Goal: Task Accomplishment & Management: Manage account settings

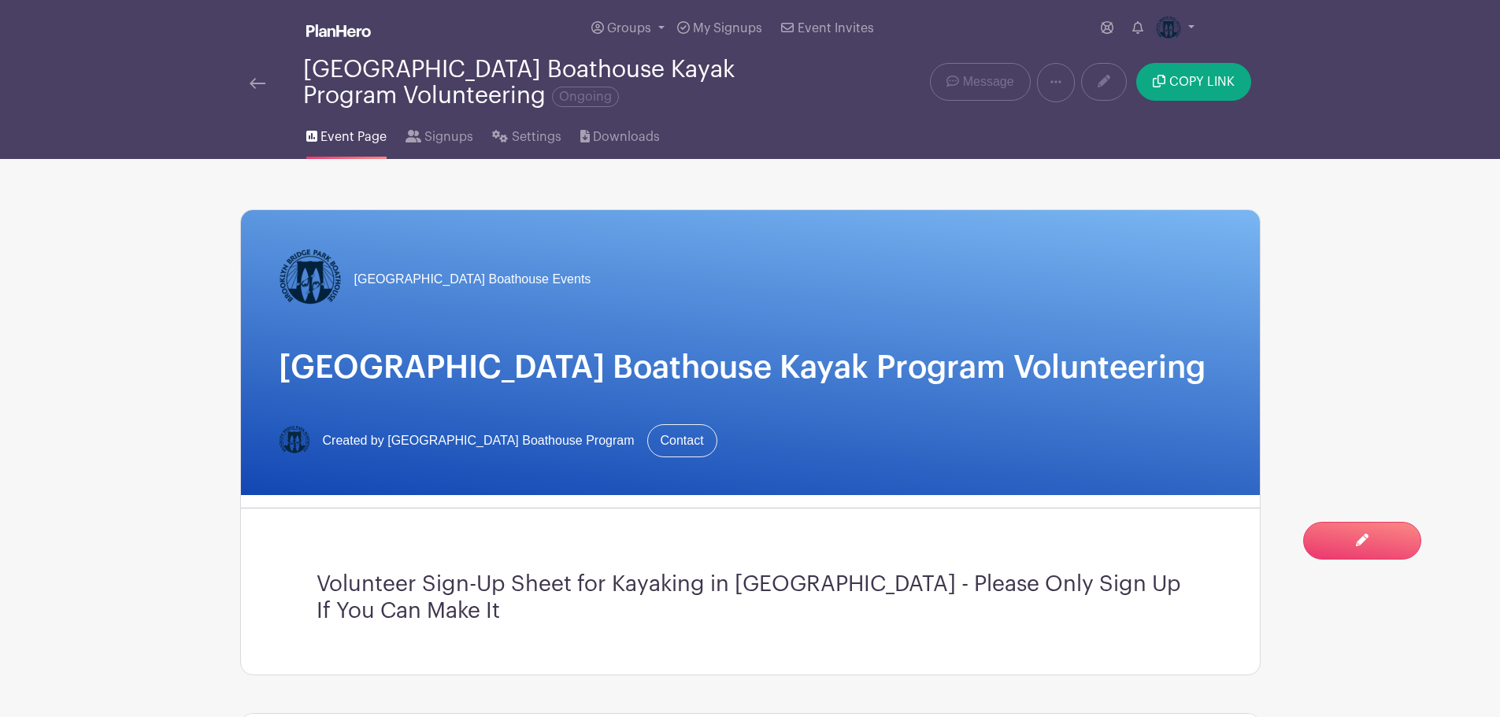
scroll to position [709, 0]
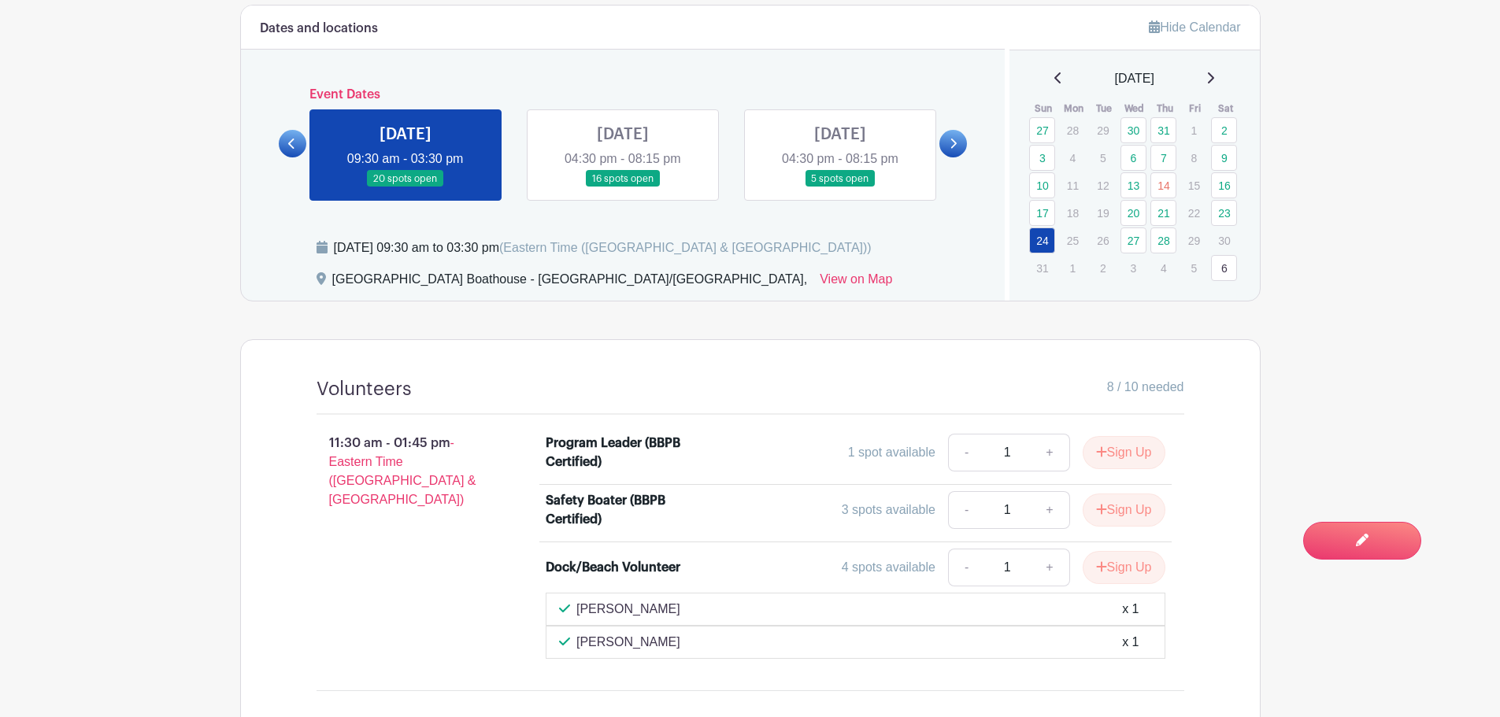
drag, startPoint x: 291, startPoint y: 140, endPoint x: 346, endPoint y: 202, distance: 82.6
click at [291, 140] on icon at bounding box center [291, 144] width 7 height 12
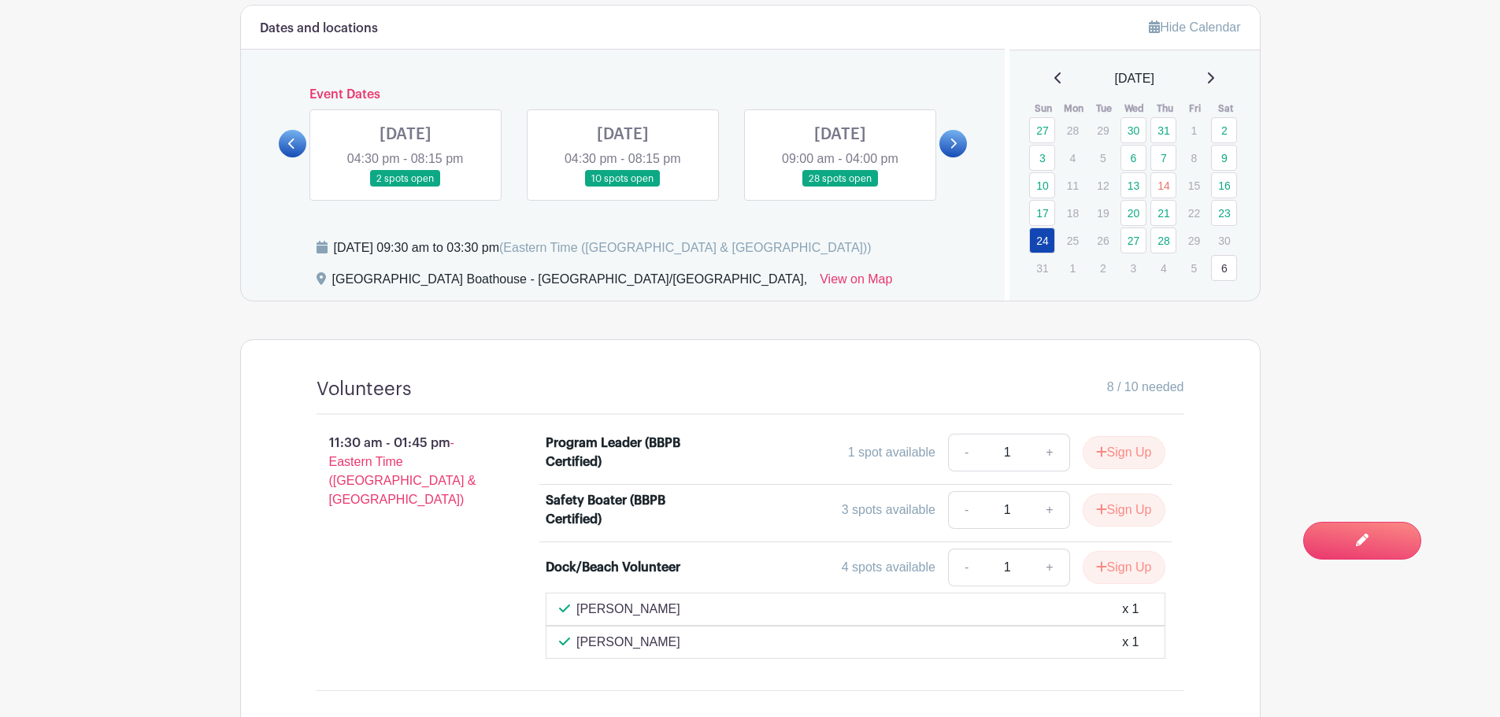
click at [623, 187] on link at bounding box center [623, 187] width 0 height 0
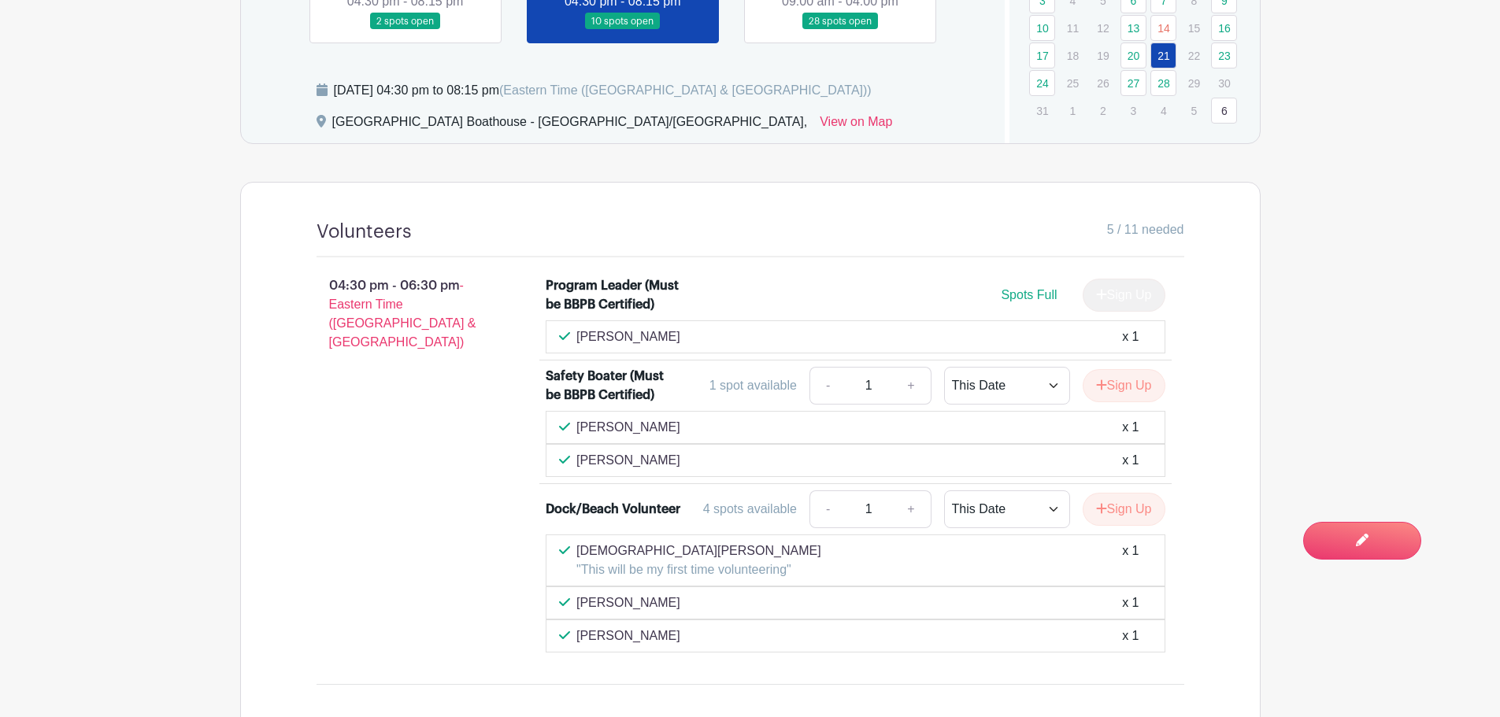
scroll to position [472, 0]
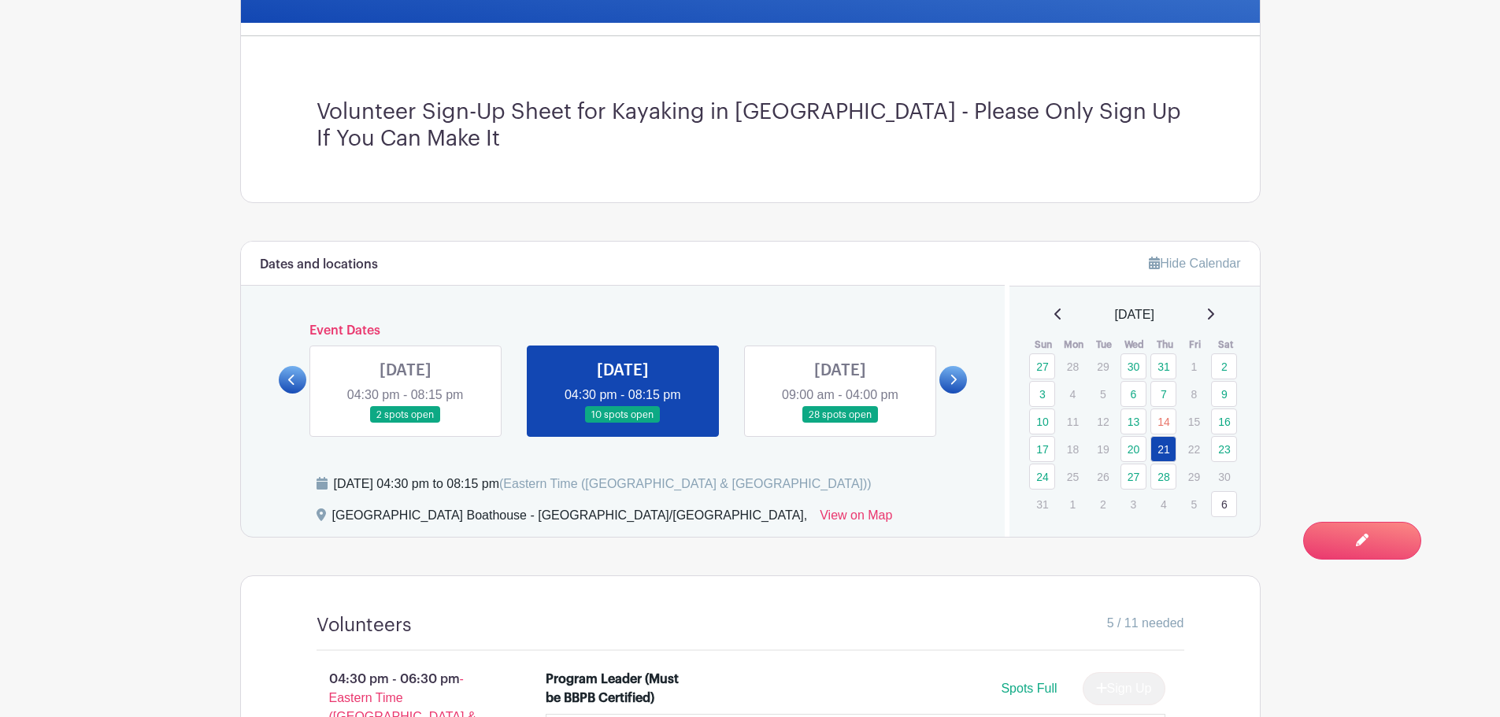
click at [405, 424] on link at bounding box center [405, 424] width 0 height 0
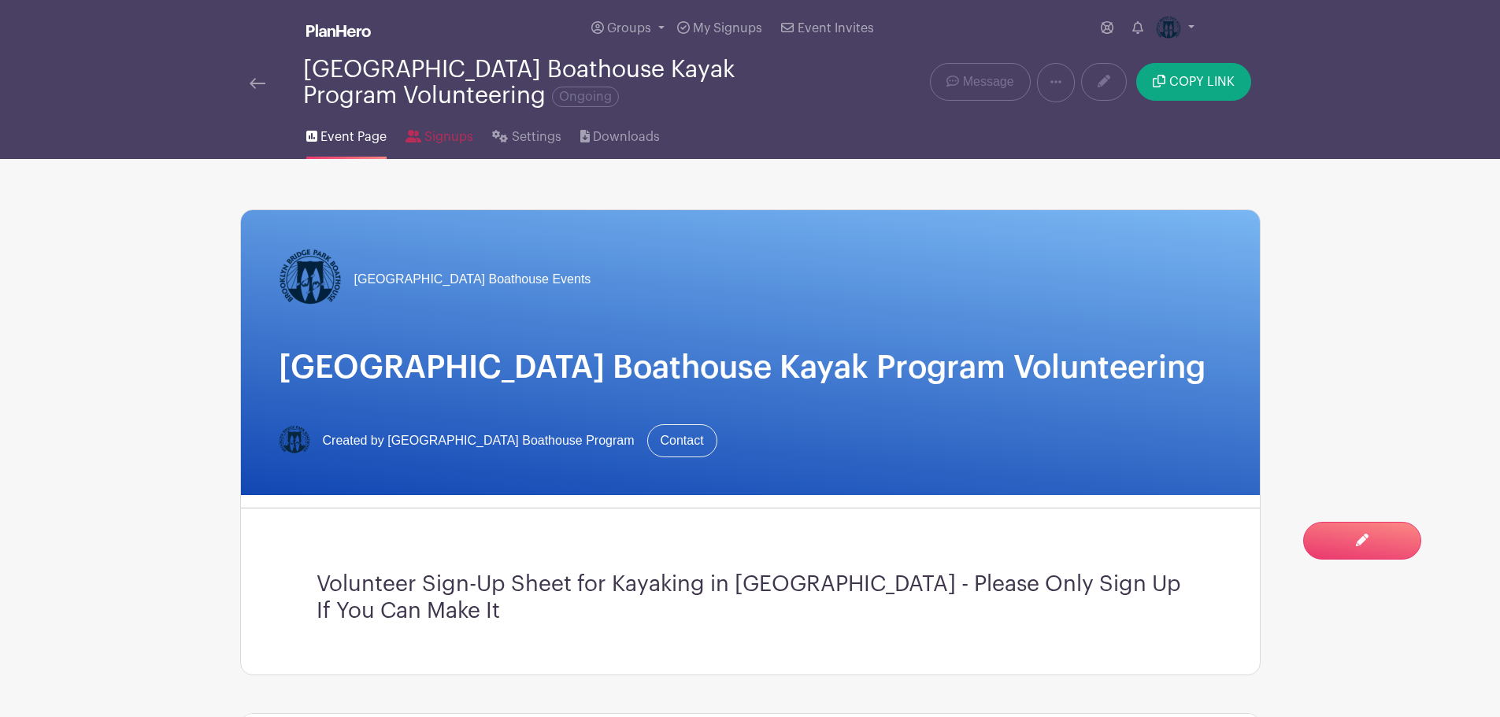
drag, startPoint x: 443, startPoint y: 135, endPoint x: 500, endPoint y: 203, distance: 88.9
click at [443, 135] on span "Signups" at bounding box center [448, 137] width 49 height 19
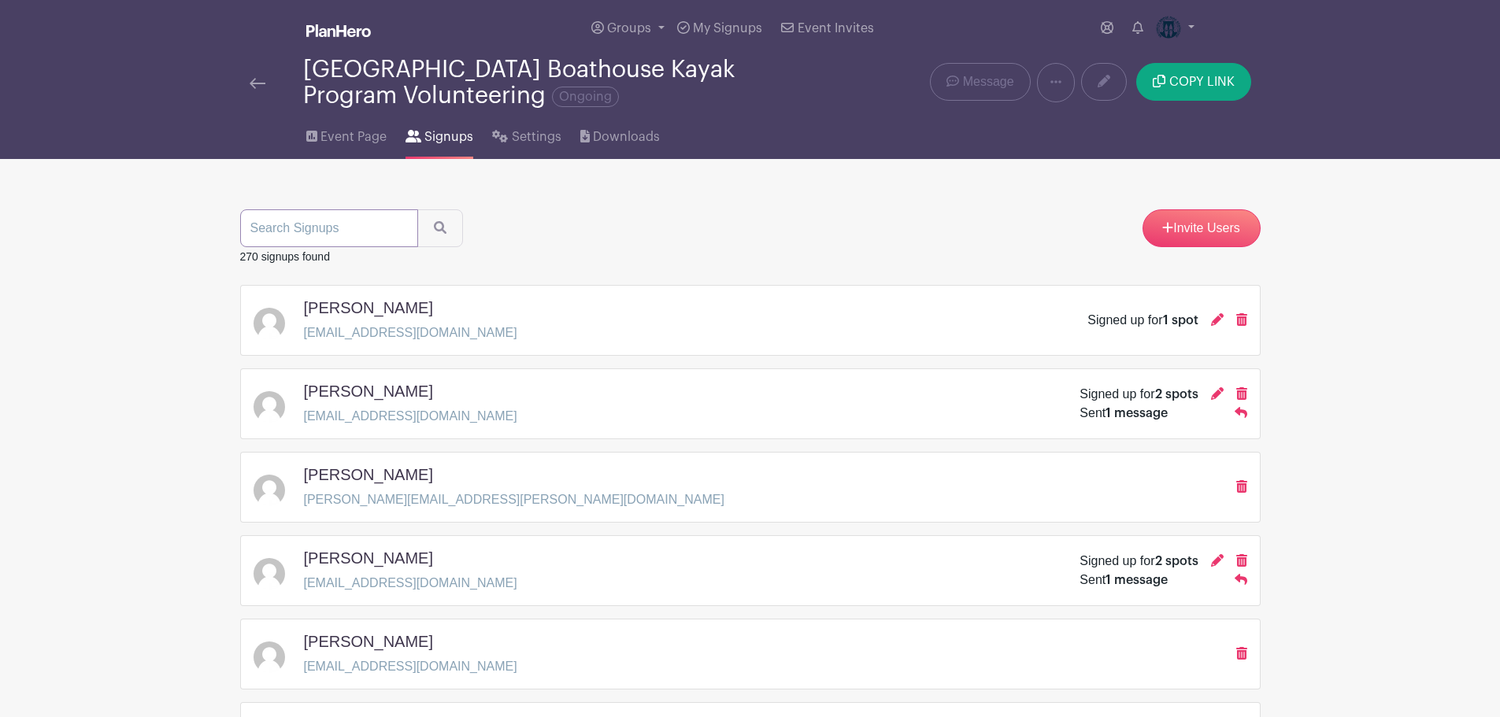
click at [283, 227] on input "search" at bounding box center [329, 228] width 178 height 38
type input "[PERSON_NAME]"
click at [417, 209] on button "submit" at bounding box center [440, 228] width 46 height 38
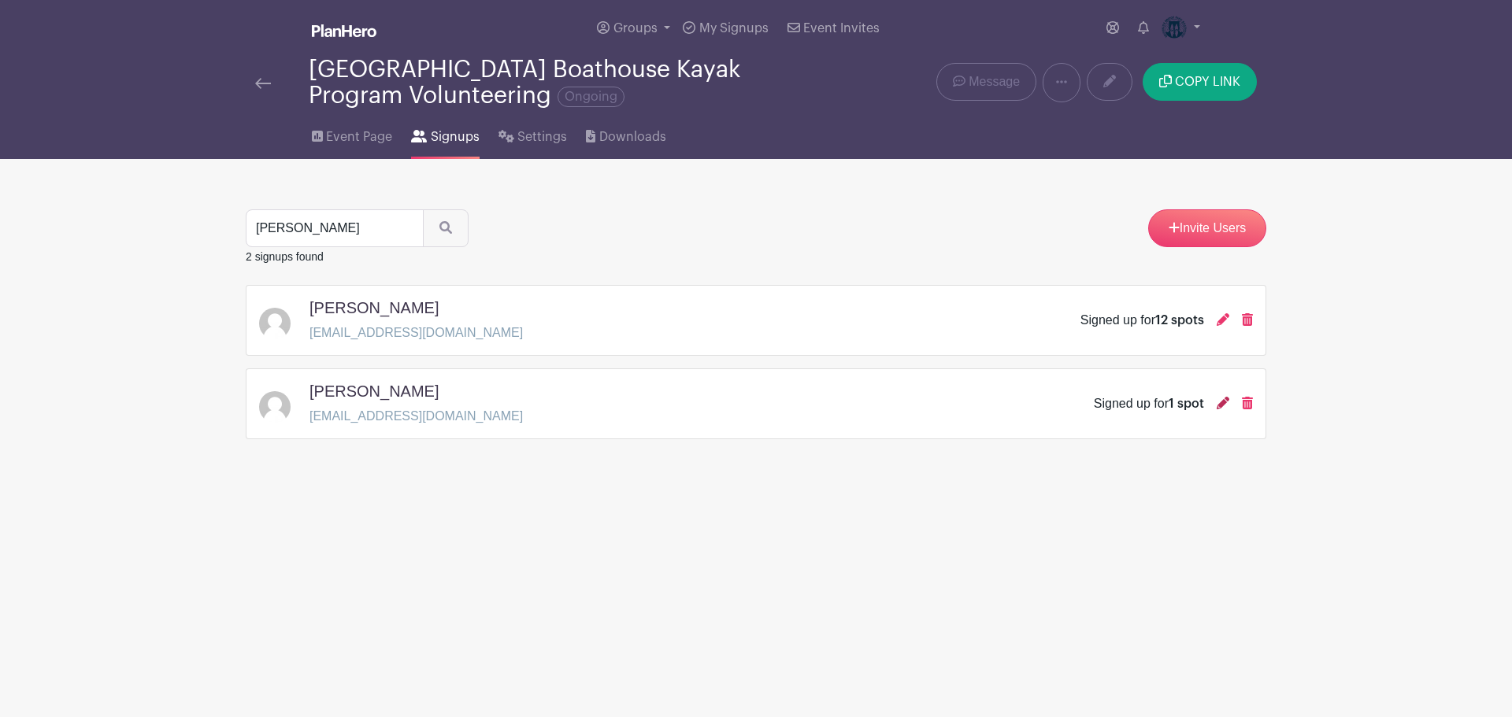
click at [1219, 405] on icon at bounding box center [1222, 403] width 13 height 13
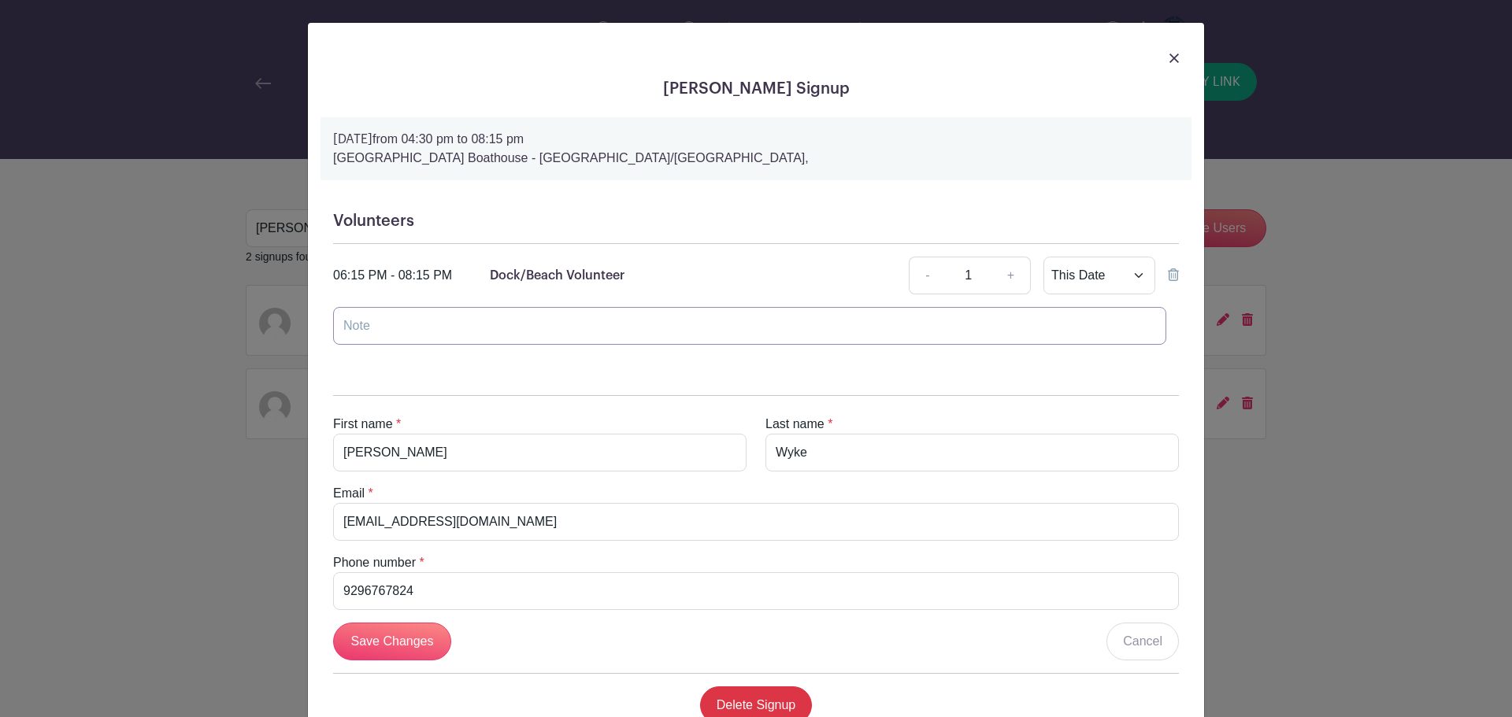
click at [376, 328] on input "text" at bounding box center [749, 326] width 833 height 38
type input "NYRR"
click at [363, 635] on input "Save Changes" at bounding box center [392, 642] width 118 height 38
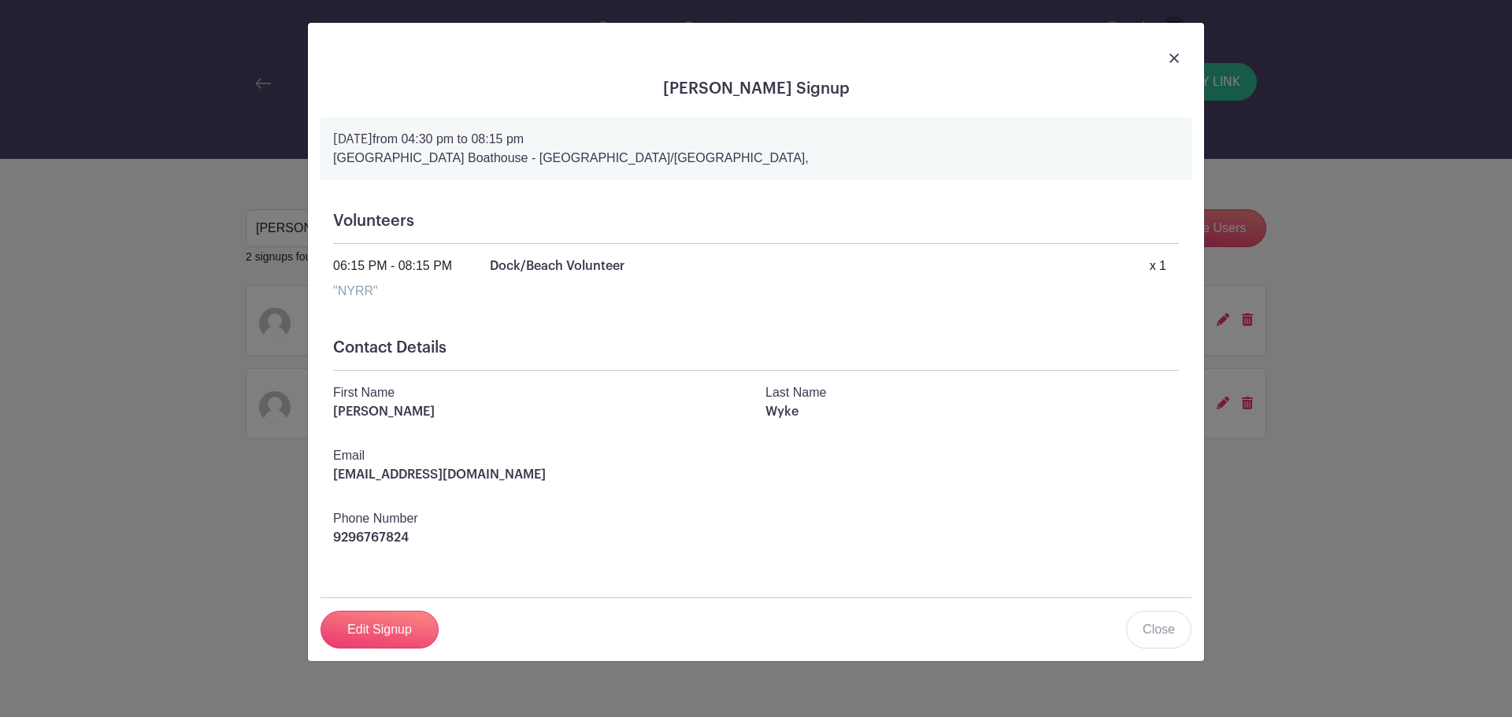
drag, startPoint x: 1175, startPoint y: 59, endPoint x: 1161, endPoint y: 73, distance: 20.0
click at [1176, 59] on img at bounding box center [1173, 58] width 9 height 9
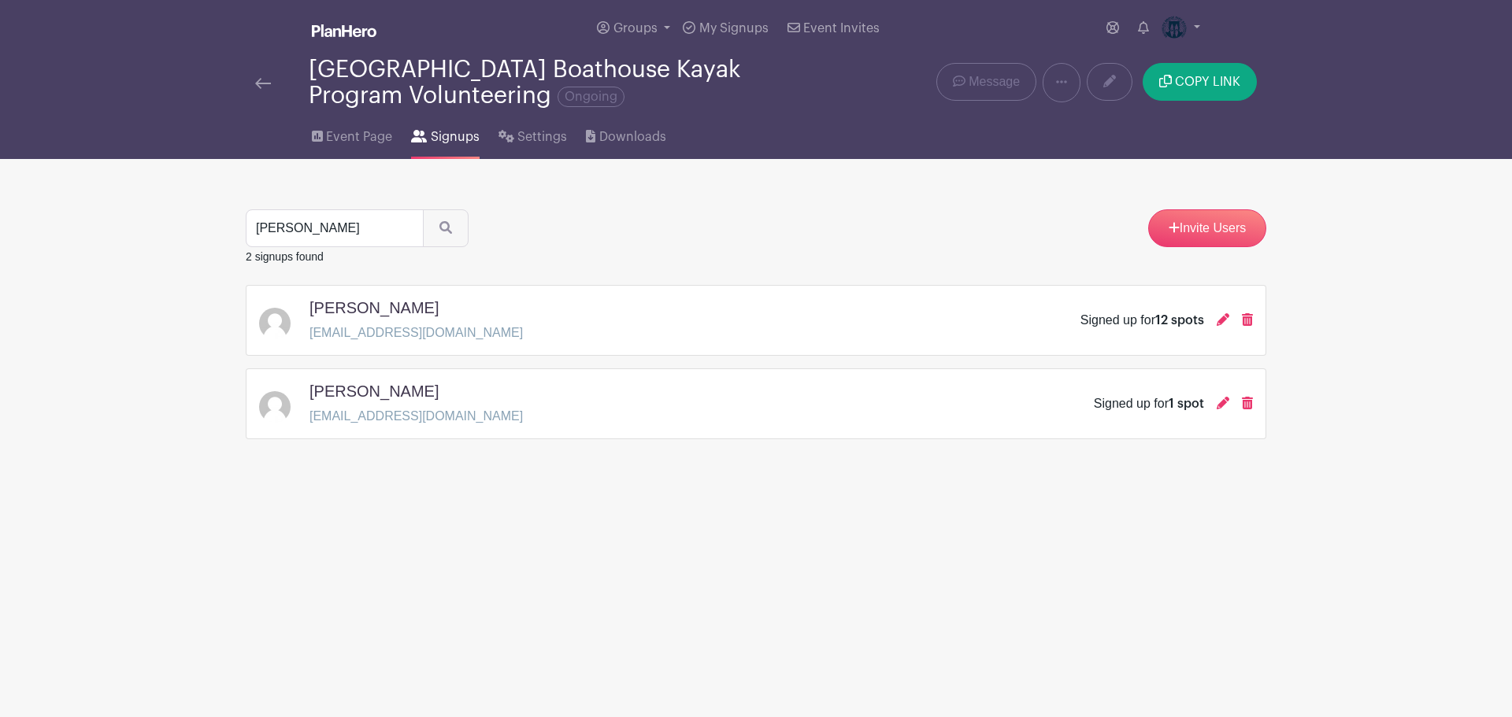
click at [257, 82] on img at bounding box center [263, 83] width 16 height 11
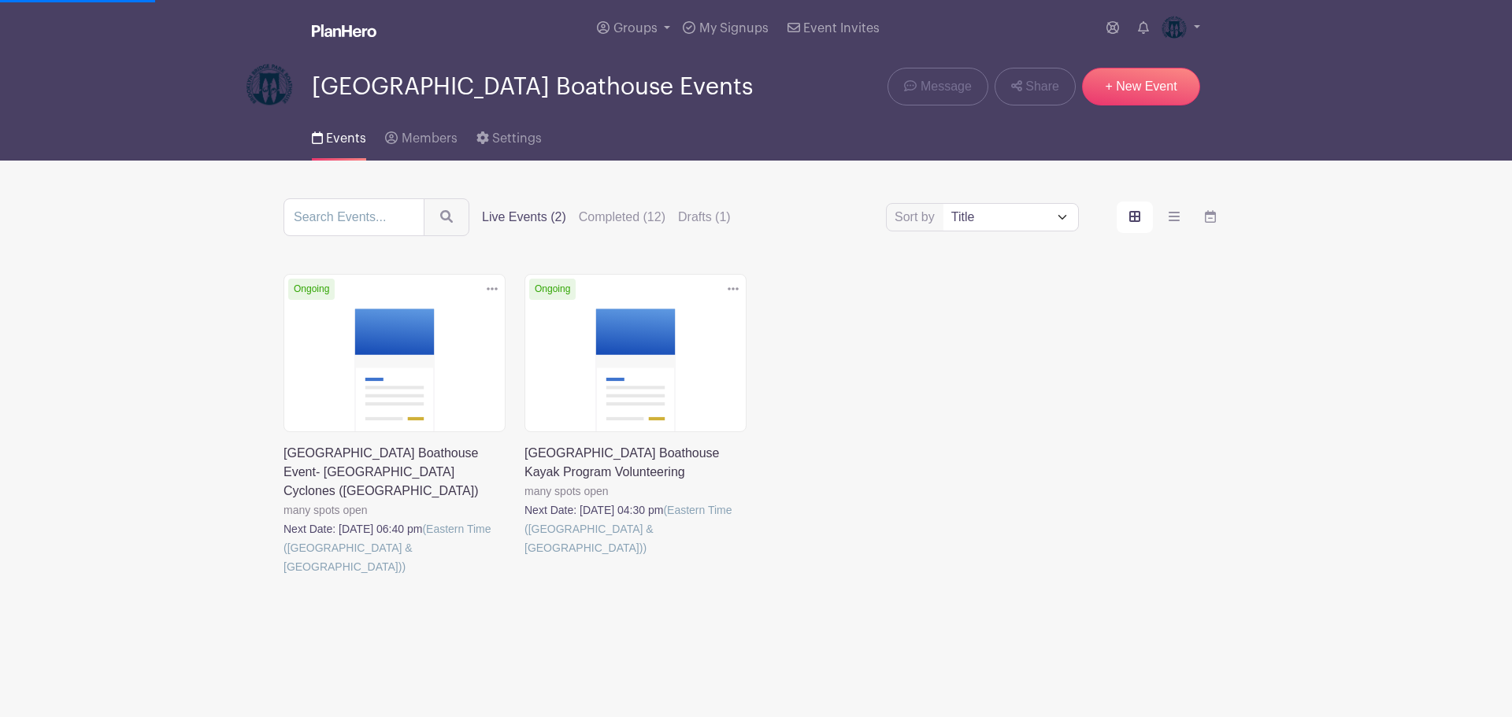
click at [524, 557] on link at bounding box center [524, 557] width 0 height 0
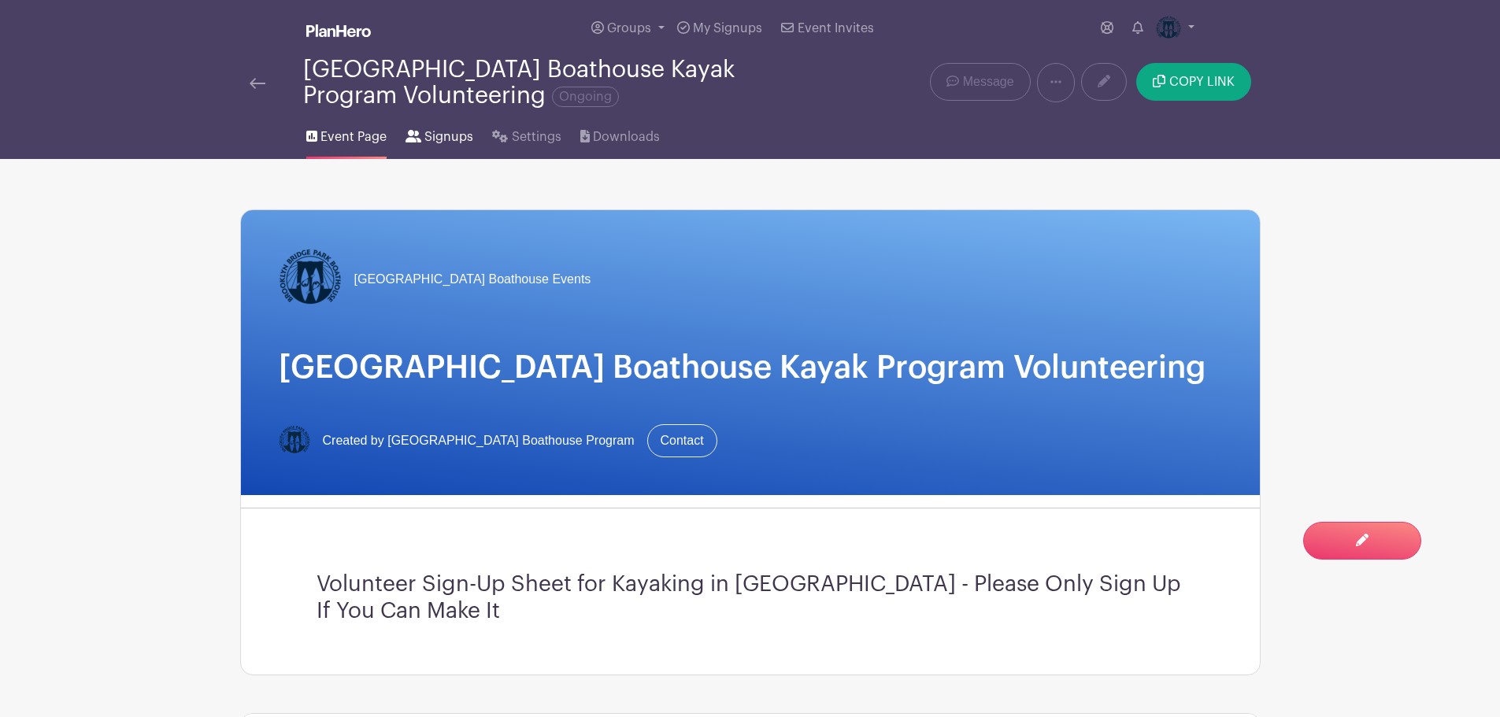
click at [444, 132] on span "Signups" at bounding box center [448, 137] width 49 height 19
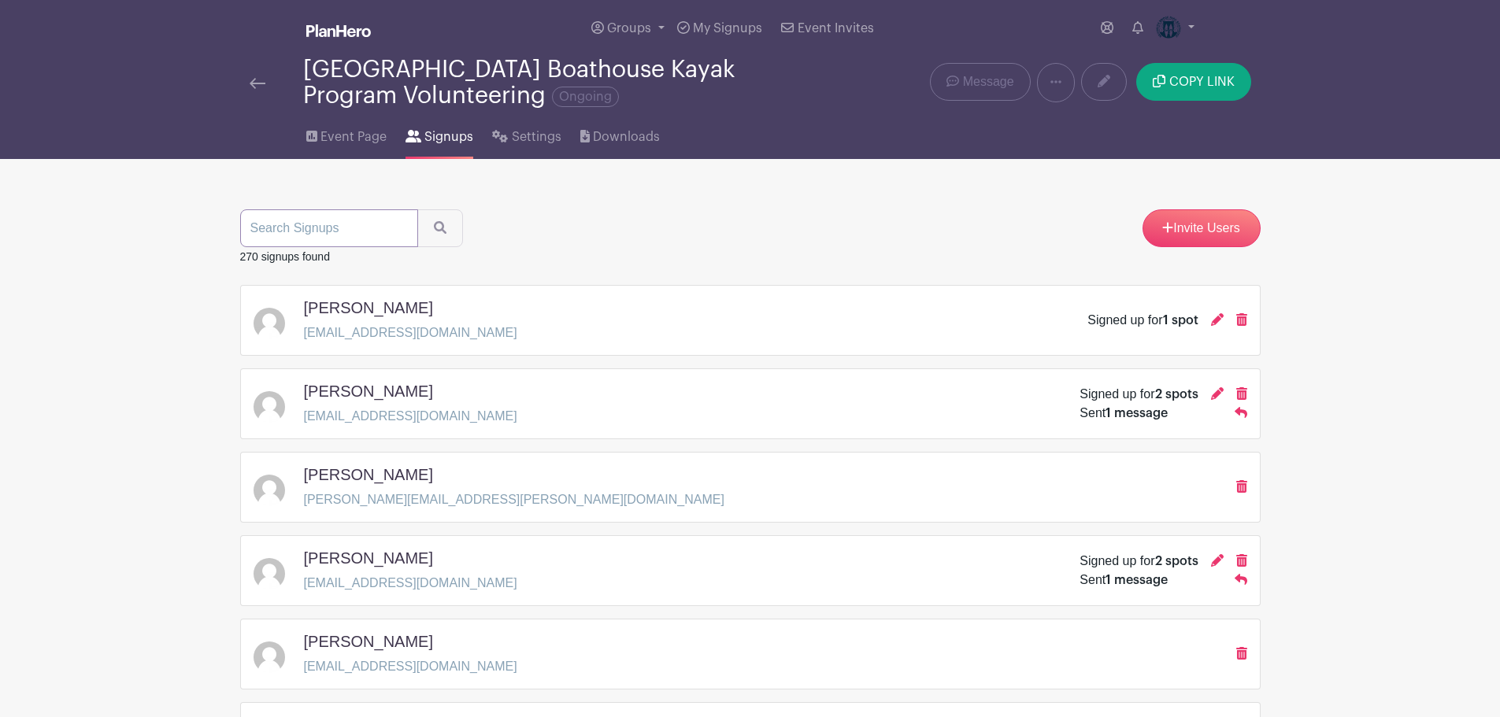
click at [352, 226] on input "search" at bounding box center [329, 228] width 178 height 38
type input "[PERSON_NAME]"
click at [417, 209] on button "submit" at bounding box center [440, 228] width 46 height 38
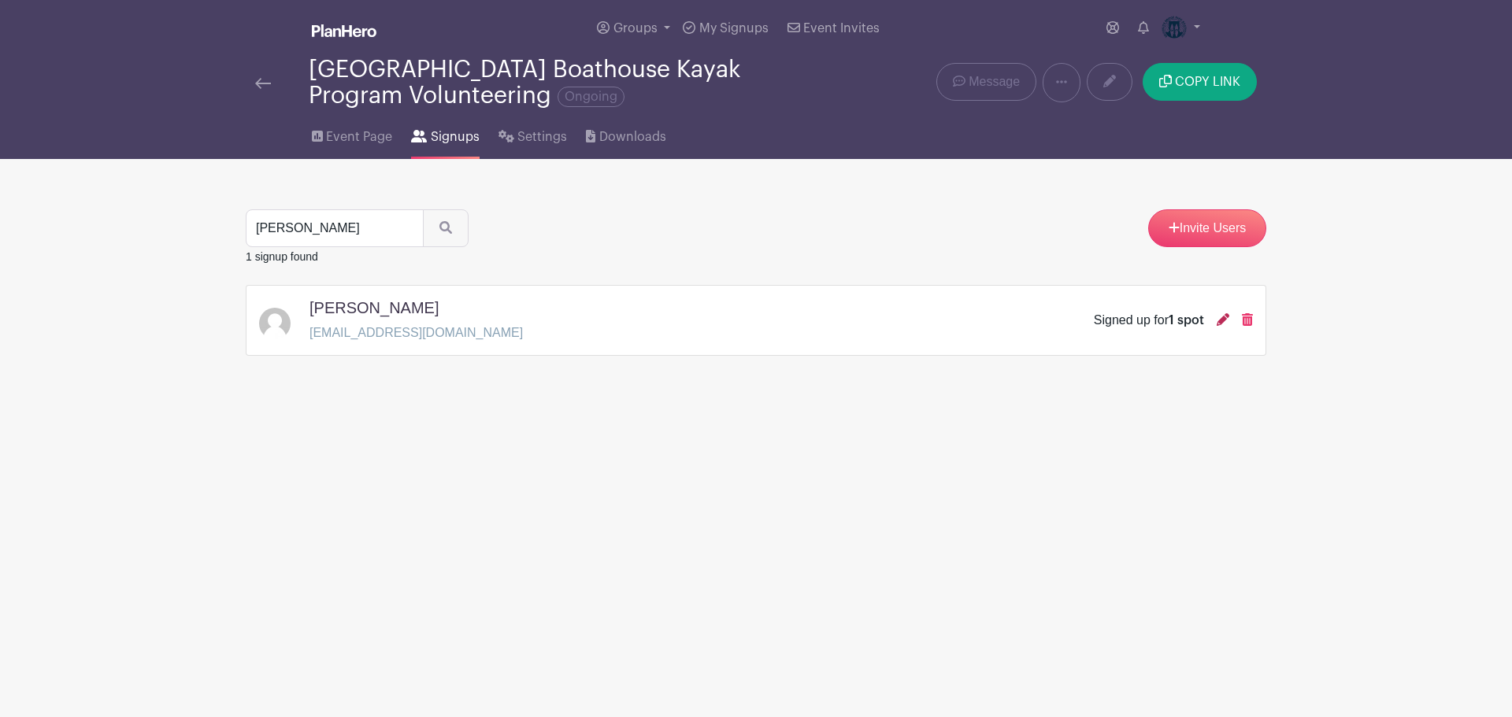
click at [1219, 325] on icon at bounding box center [1222, 319] width 13 height 13
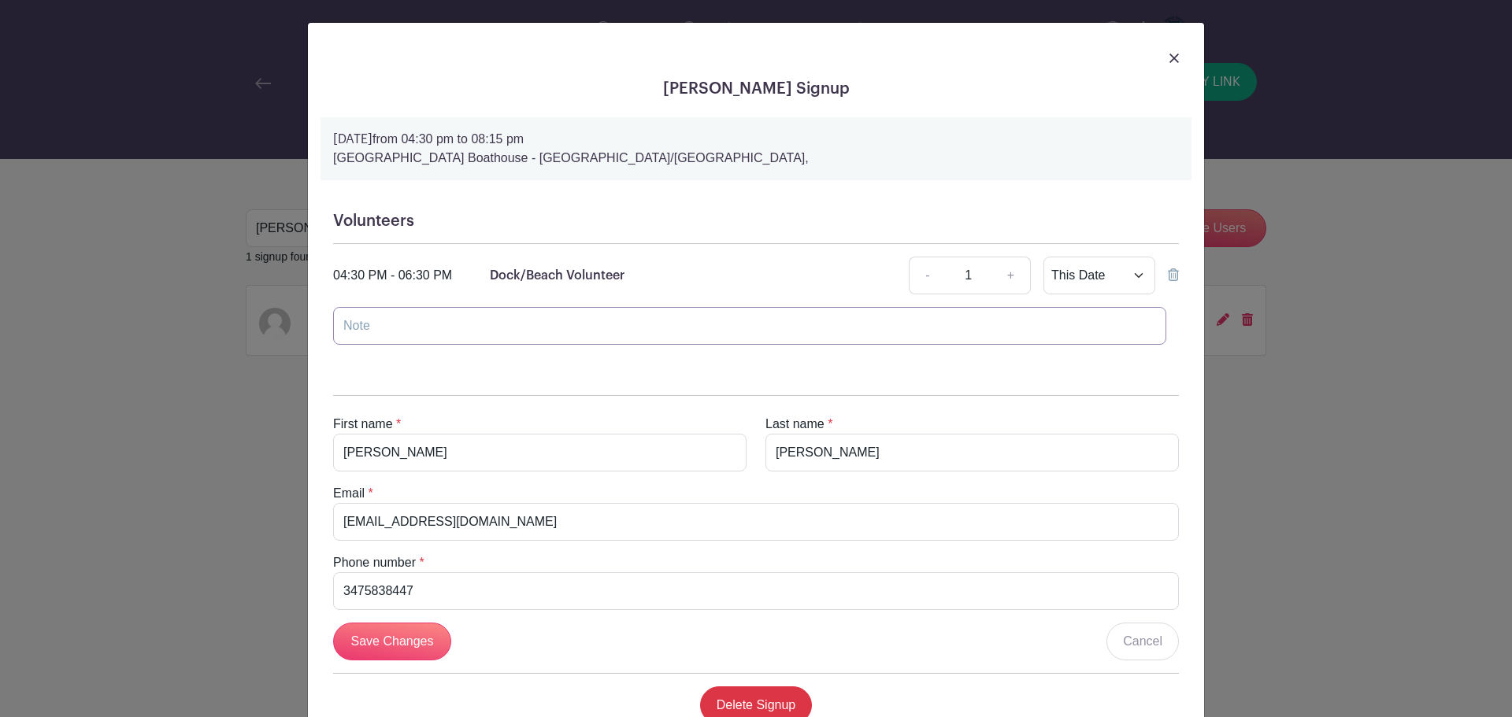
click at [394, 324] on input "text" at bounding box center [749, 326] width 833 height 38
type input "NYRR Volunteer"
click at [372, 639] on input "Save Changes" at bounding box center [392, 642] width 118 height 38
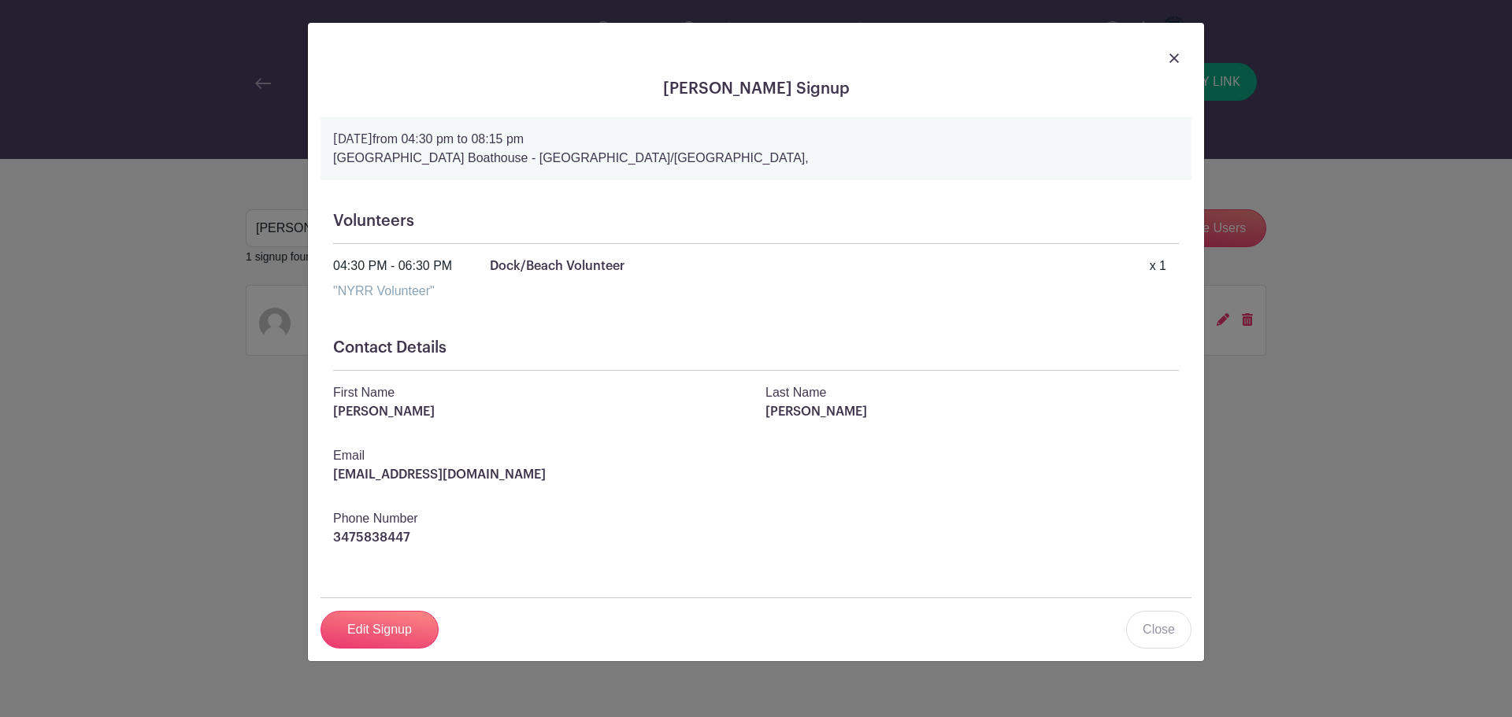
drag, startPoint x: 1175, startPoint y: 59, endPoint x: 1157, endPoint y: 60, distance: 18.1
click at [1175, 58] on img at bounding box center [1173, 58] width 9 height 9
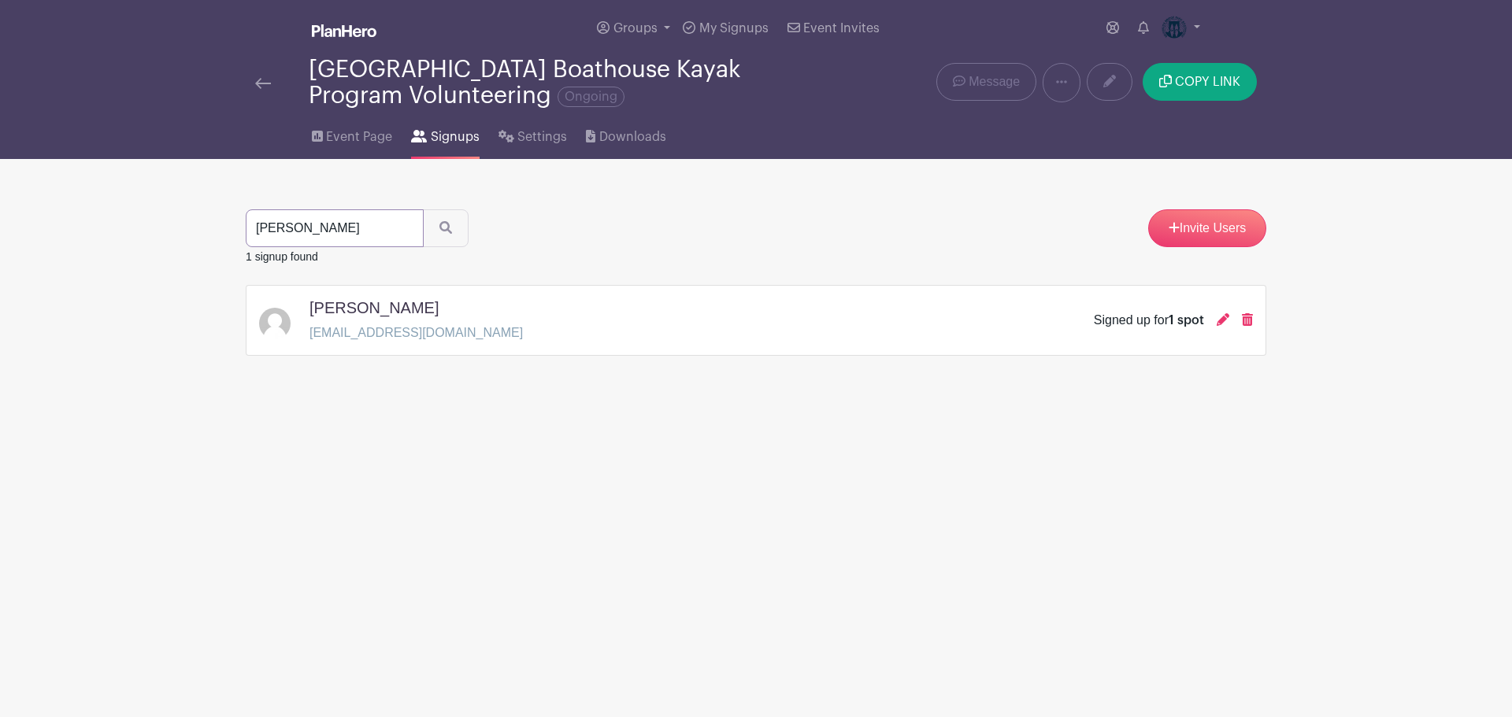
drag, startPoint x: 332, startPoint y: 230, endPoint x: 106, endPoint y: 230, distance: 226.8
click at [106, 230] on main "Groups All Groups [GEOGRAPHIC_DATA] Boathouse Events My Signups Event Invites M…" at bounding box center [756, 227] width 1512 height 454
type input "[PERSON_NAME]"
click at [423, 209] on button "submit" at bounding box center [446, 228] width 46 height 38
click at [1220, 402] on icon at bounding box center [1222, 403] width 13 height 13
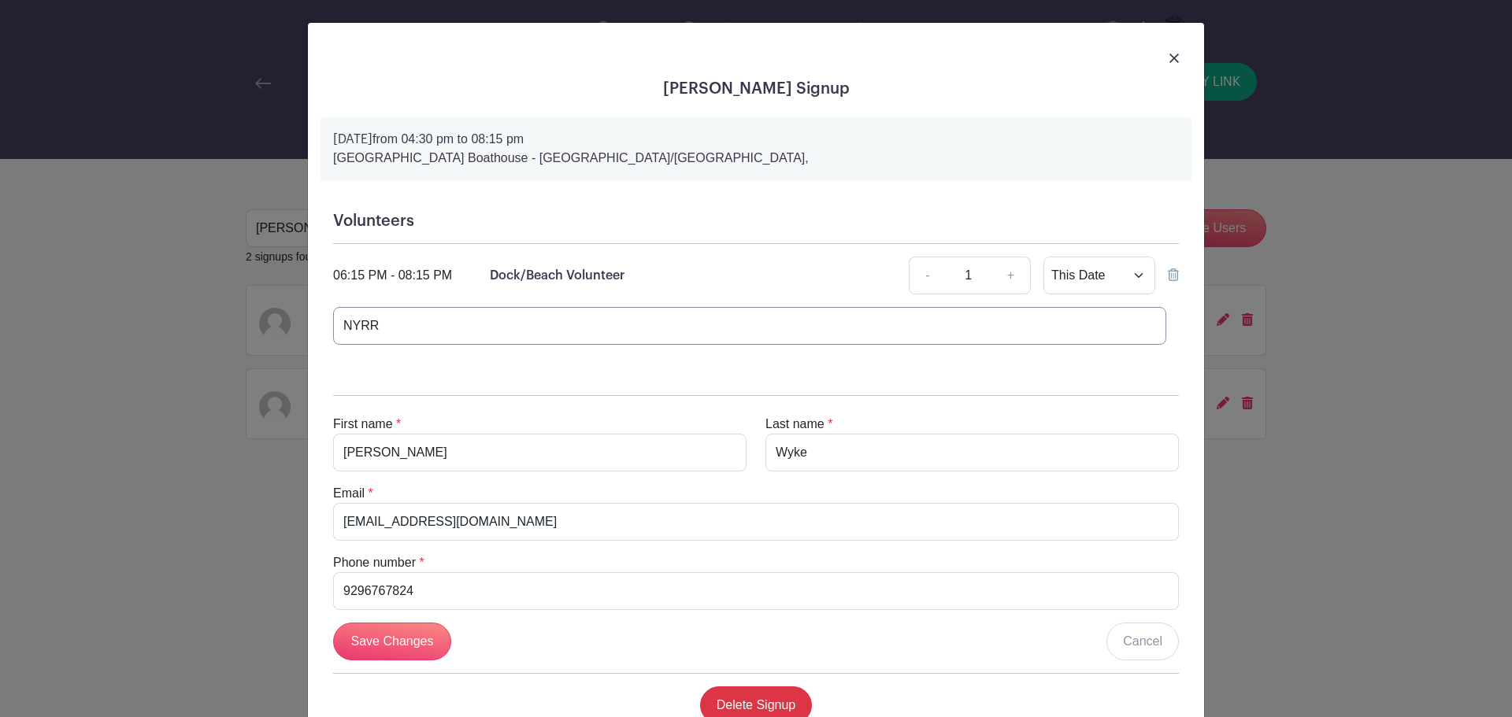
click at [399, 323] on input "NYRR" at bounding box center [749, 326] width 833 height 38
type input "NYRR Volunteer"
click at [395, 643] on input "Save Changes" at bounding box center [392, 642] width 118 height 38
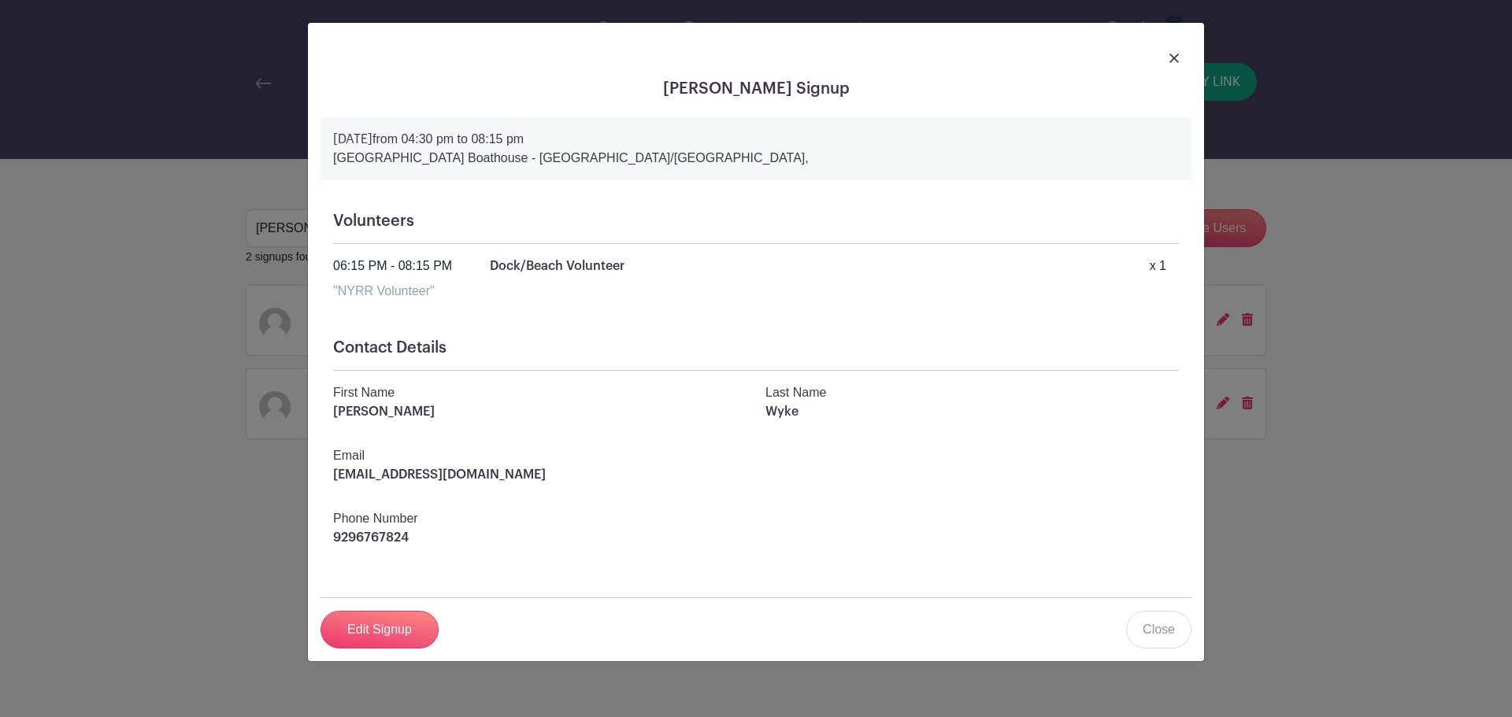
click at [1175, 57] on img at bounding box center [1173, 58] width 9 height 9
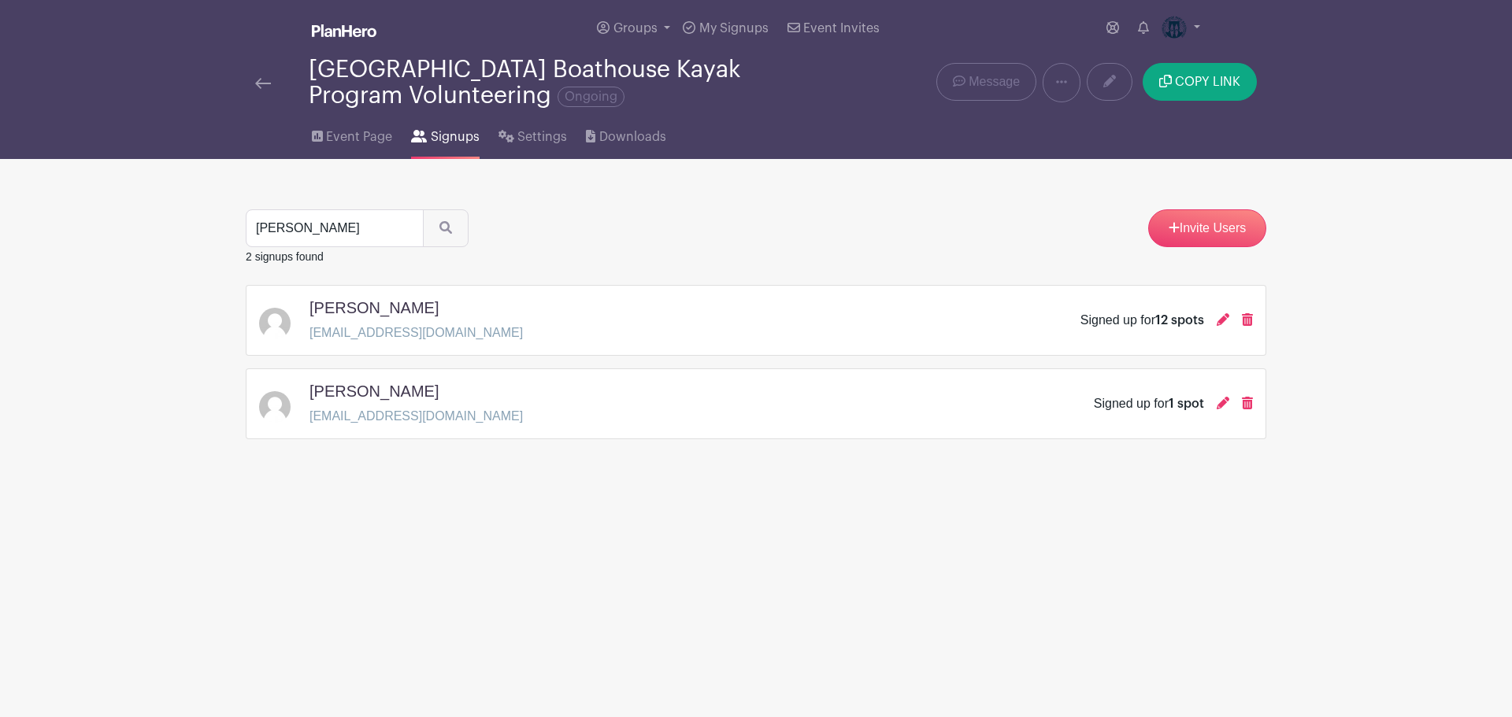
click at [261, 80] on img at bounding box center [263, 83] width 16 height 11
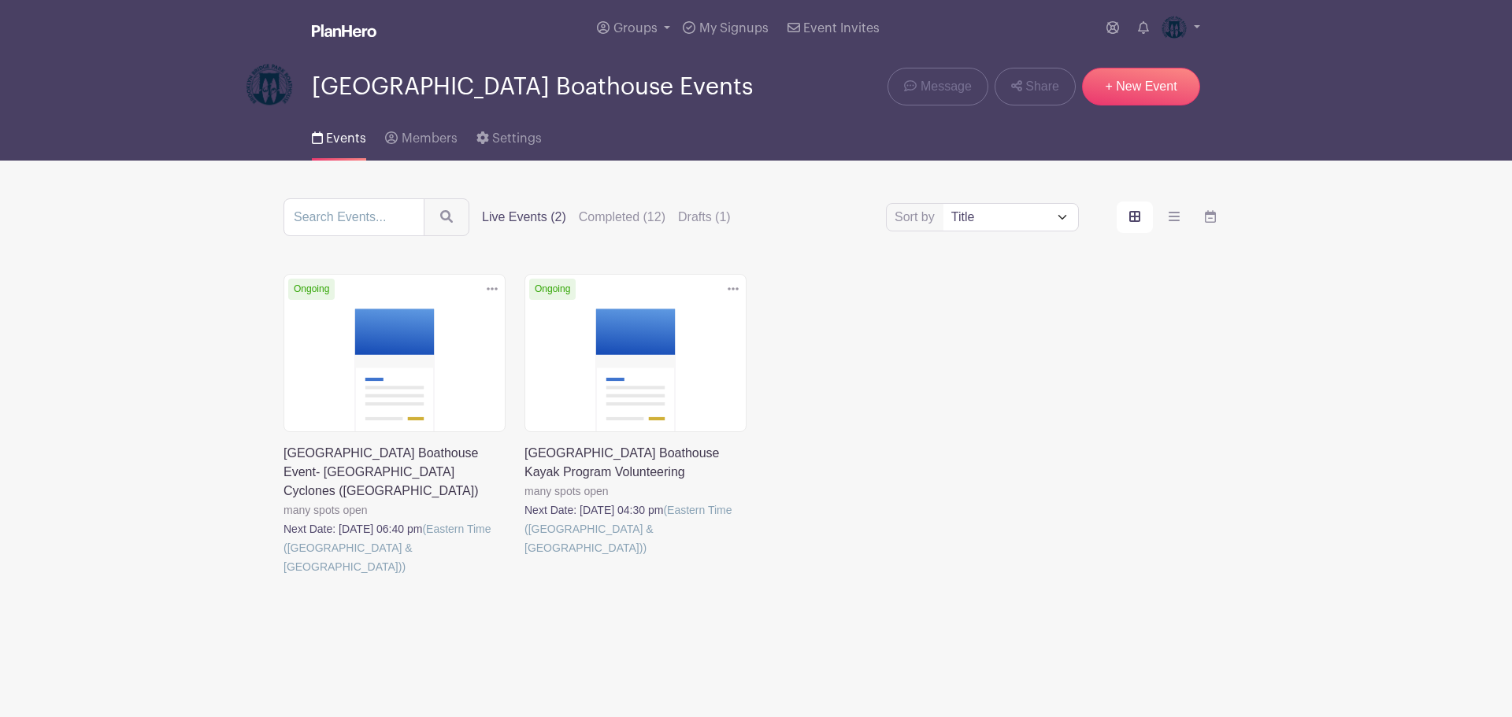
click at [524, 557] on link at bounding box center [524, 557] width 0 height 0
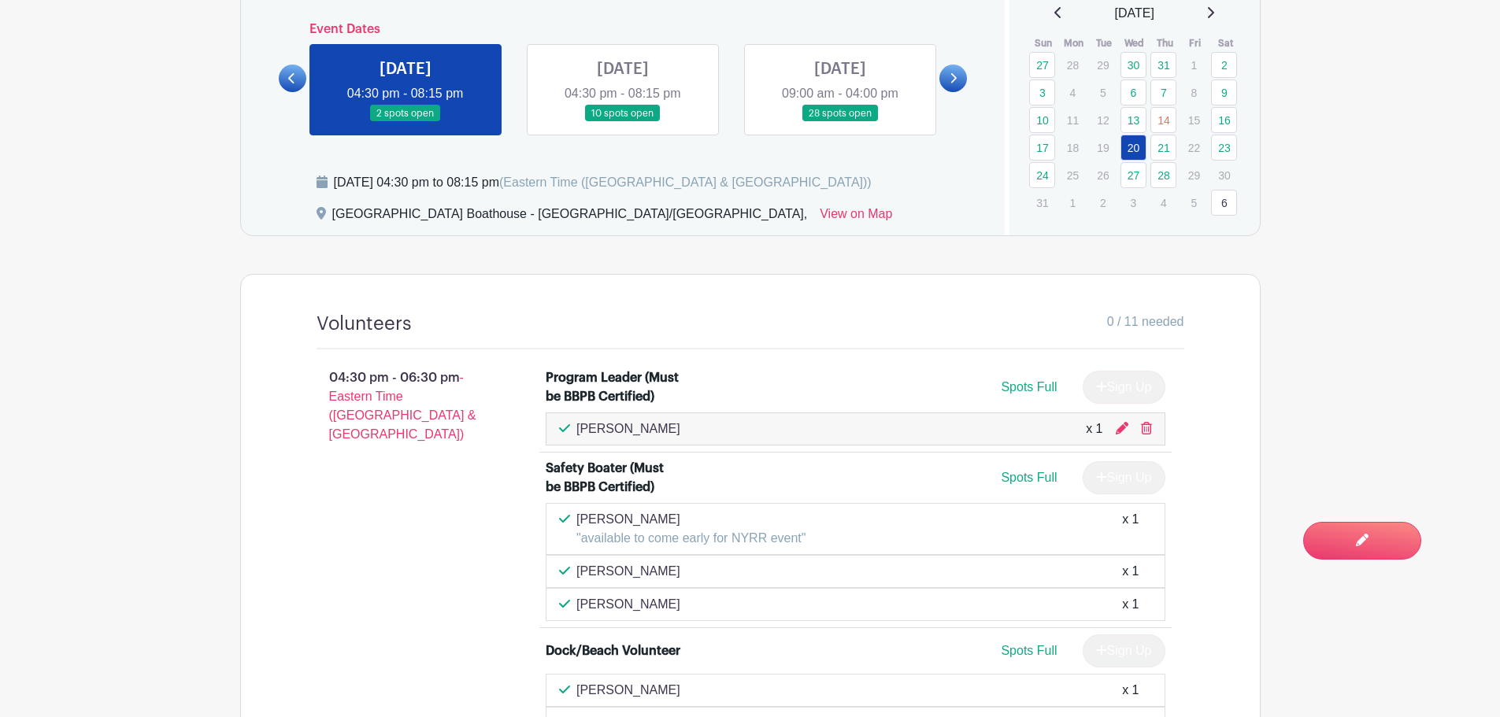
scroll to position [690, 0]
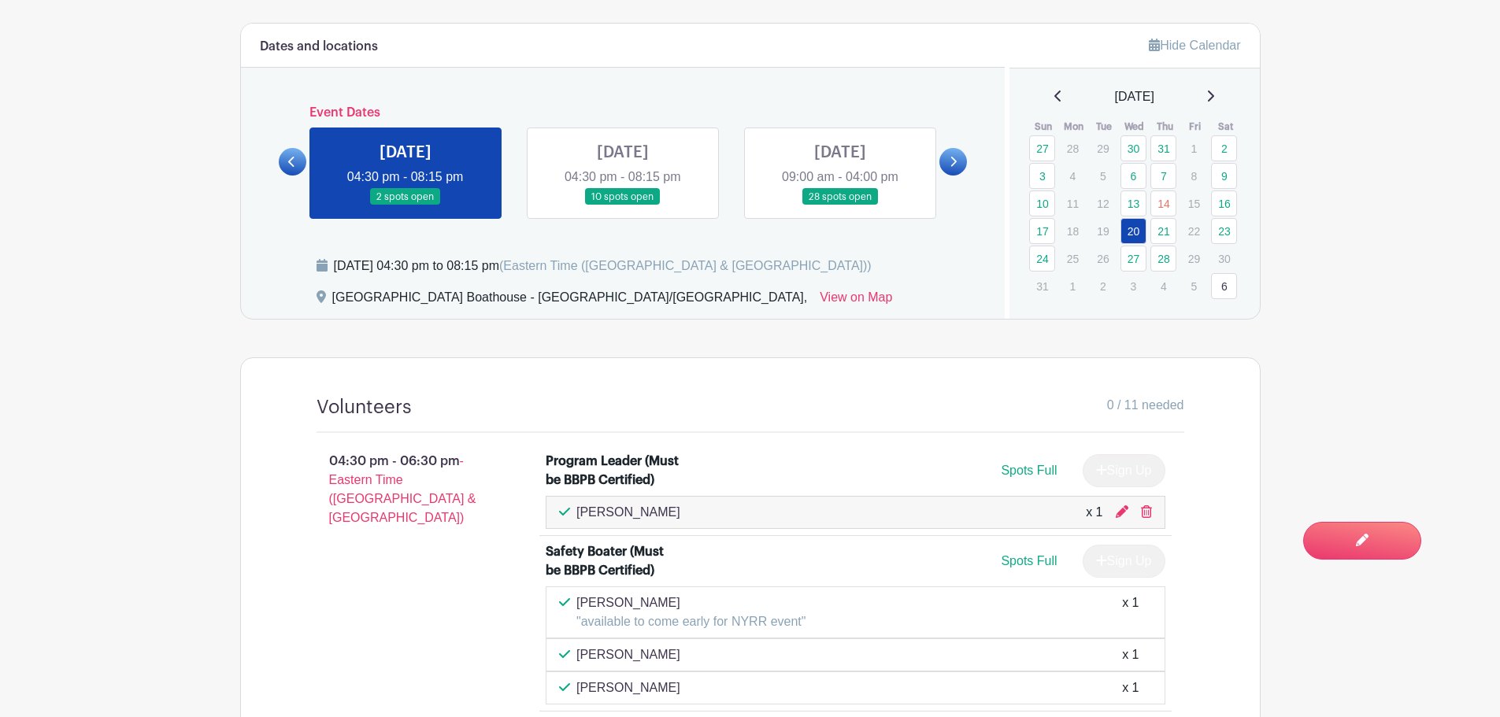
click at [623, 205] on link at bounding box center [623, 205] width 0 height 0
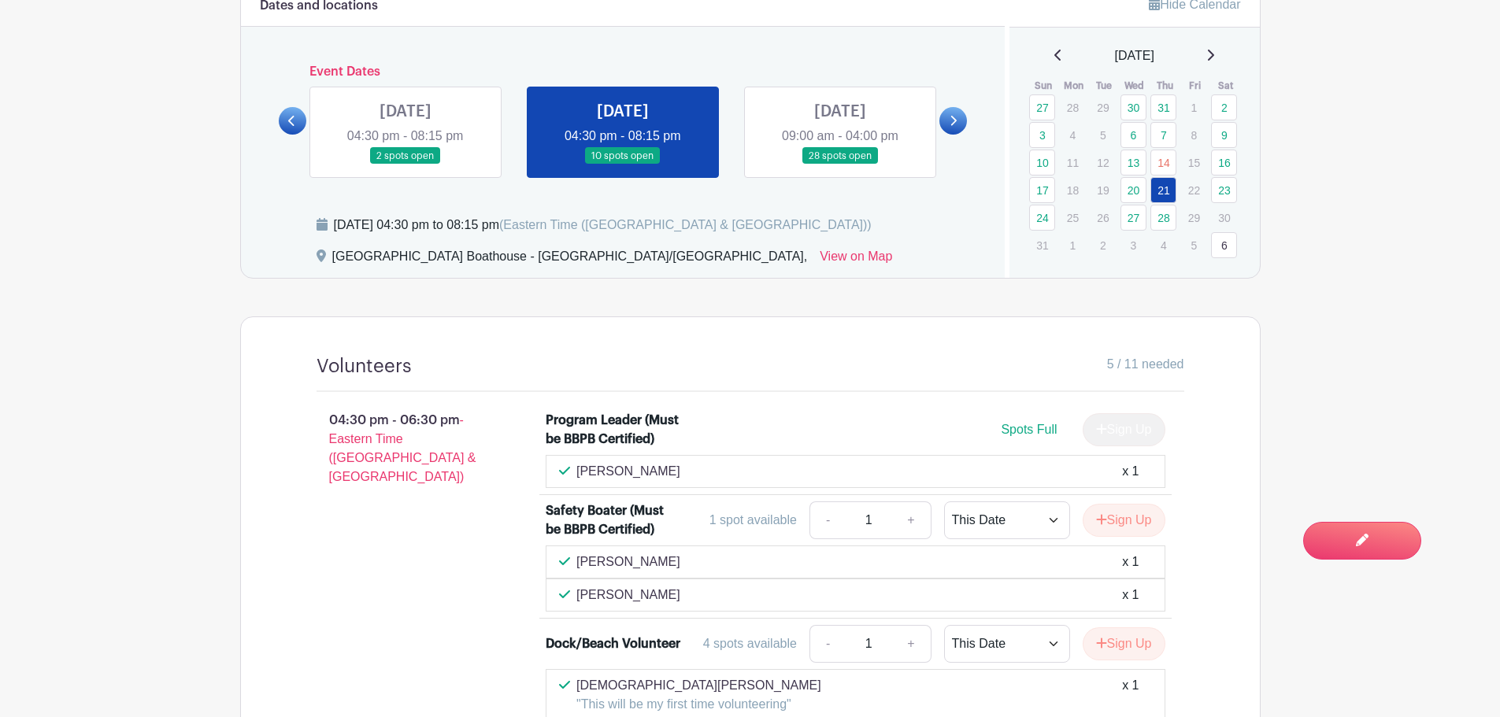
scroll to position [612, 0]
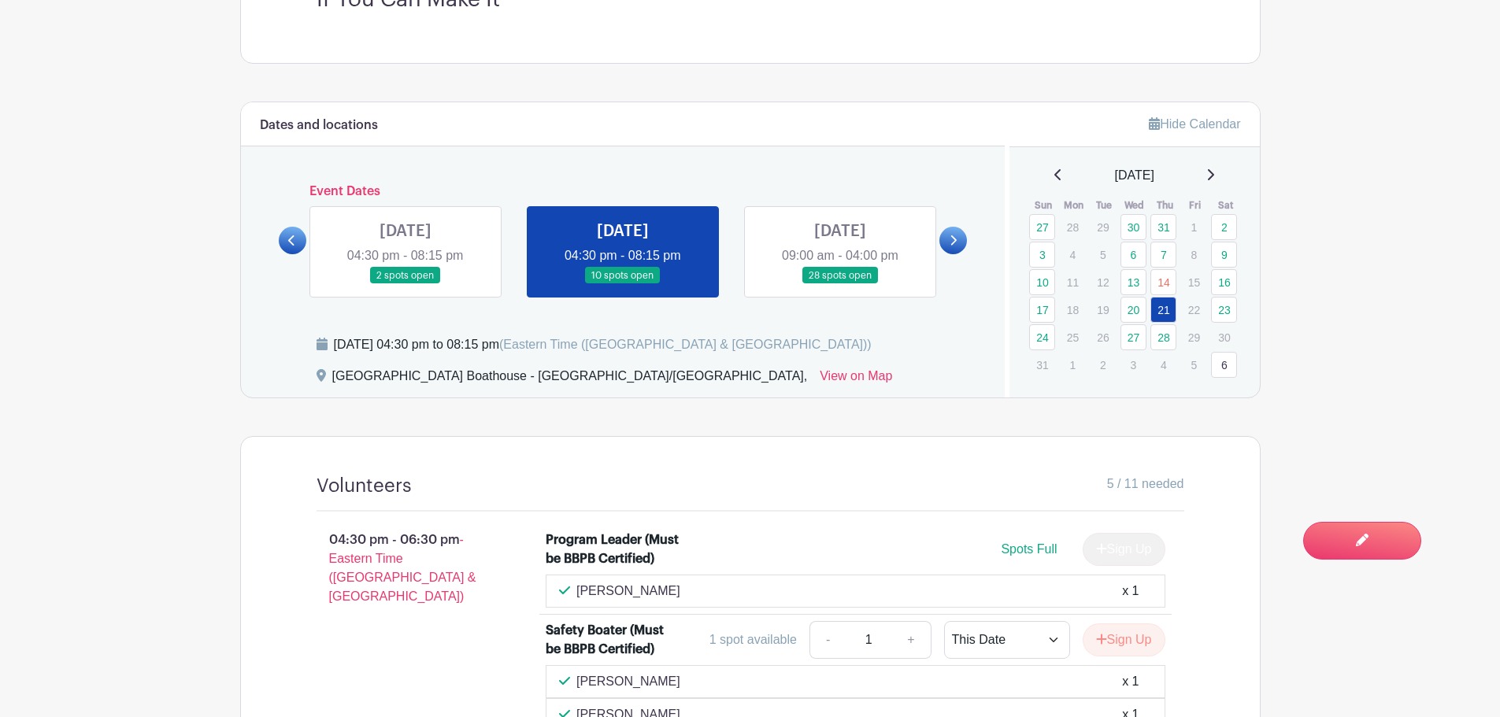
click at [840, 284] on link at bounding box center [840, 284] width 0 height 0
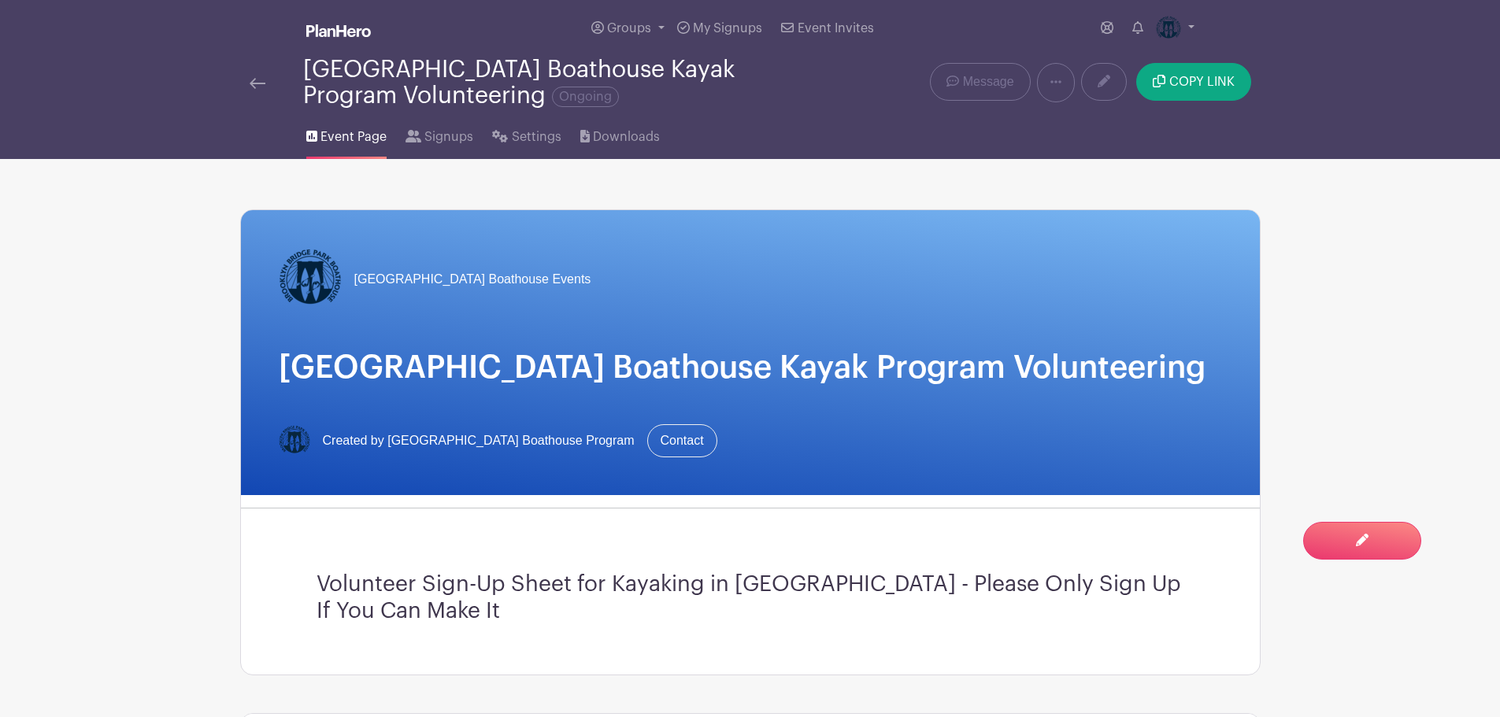
click at [253, 83] on img at bounding box center [258, 83] width 16 height 11
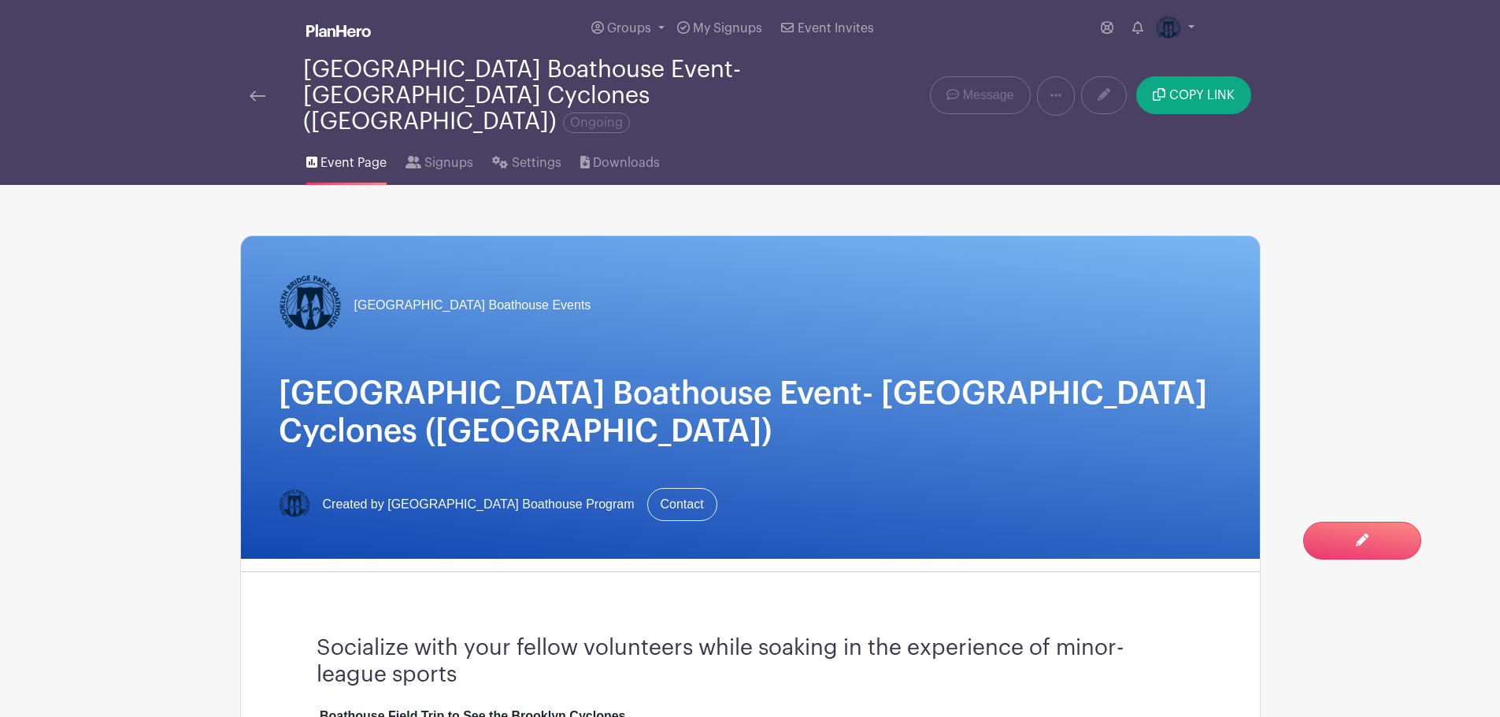
click at [257, 91] on img at bounding box center [258, 96] width 16 height 11
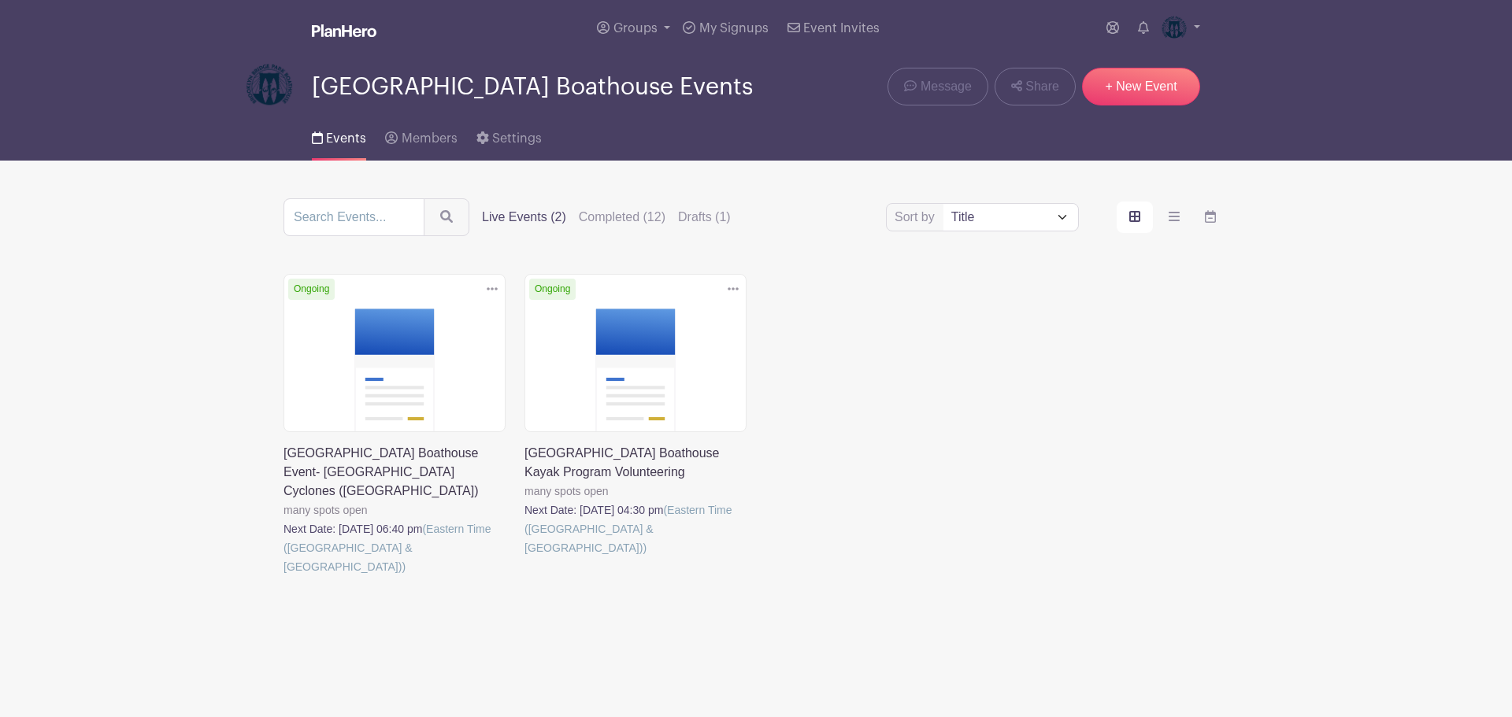
click at [524, 557] on link at bounding box center [524, 557] width 0 height 0
